Goal: Navigation & Orientation: Find specific page/section

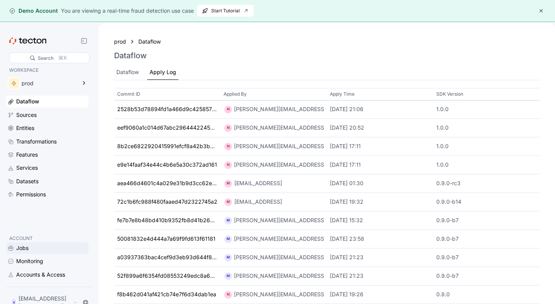
click at [19, 252] on div "Jobs" at bounding box center [22, 247] width 12 height 8
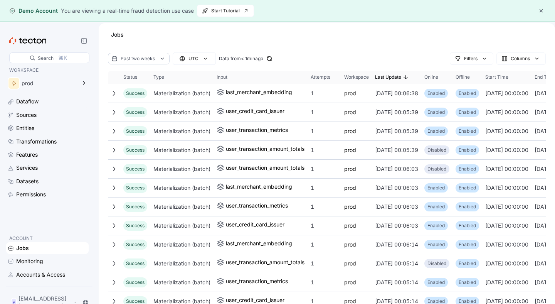
click at [542, 13] on button "button" at bounding box center [540, 10] width 9 height 9
